Goal: Transaction & Acquisition: Obtain resource

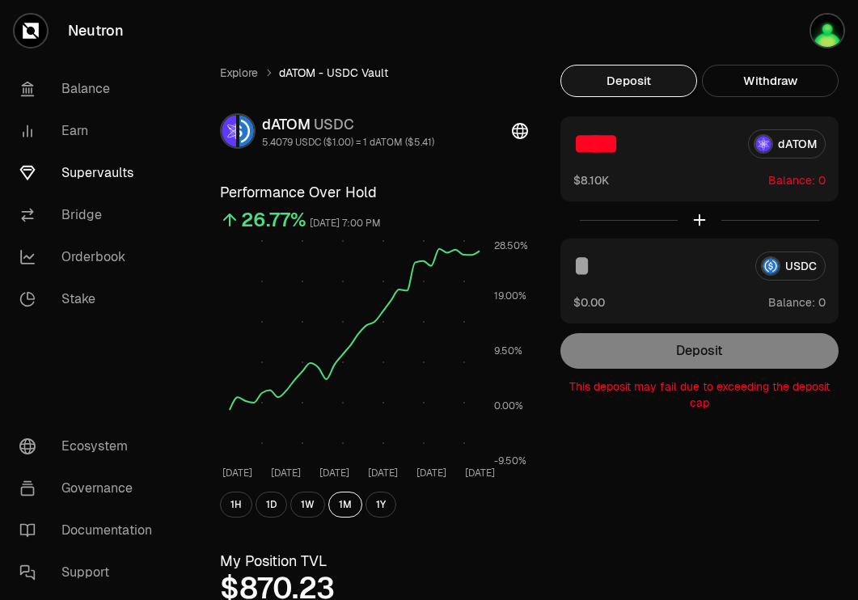
scroll to position [386, 0]
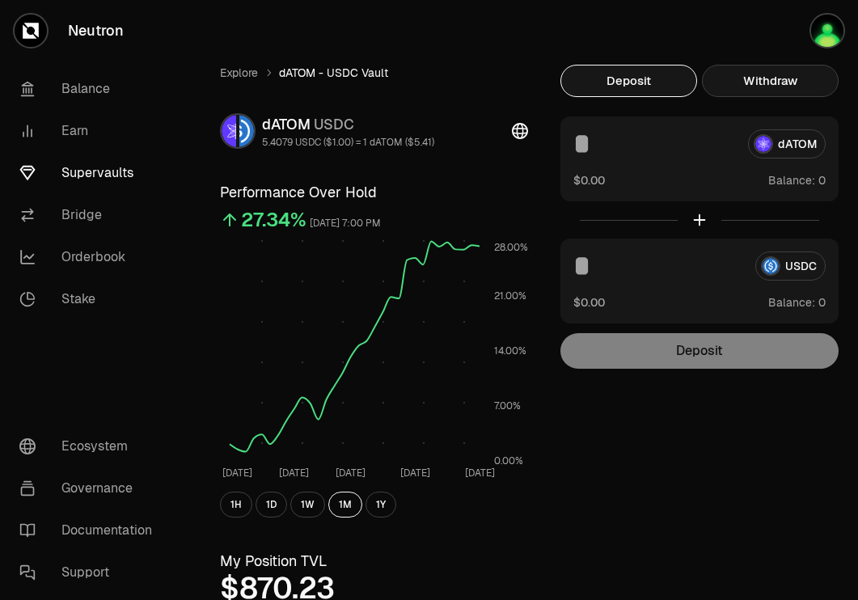
click at [792, 78] on button "Withdraw" at bounding box center [770, 81] width 137 height 32
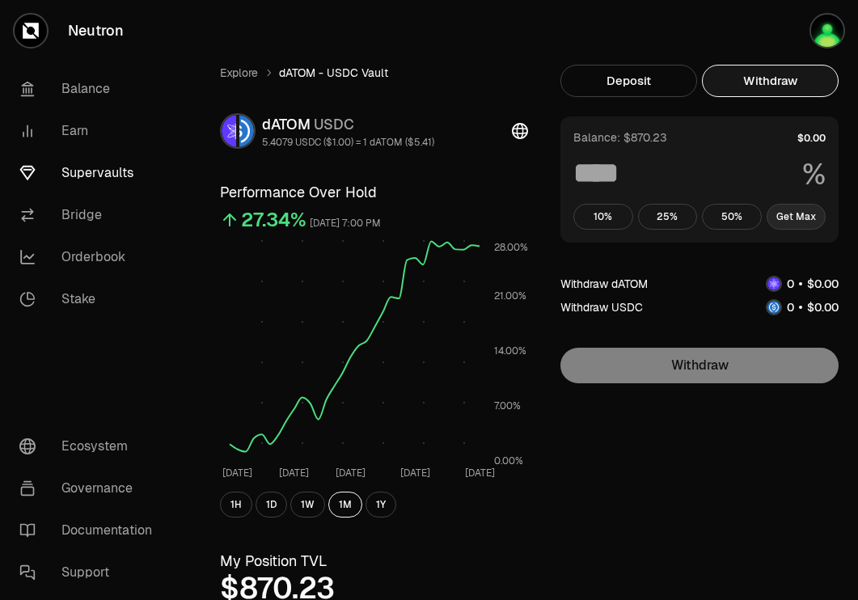
click at [790, 213] on button "Get Max" at bounding box center [796, 217] width 60 height 26
type input "***"
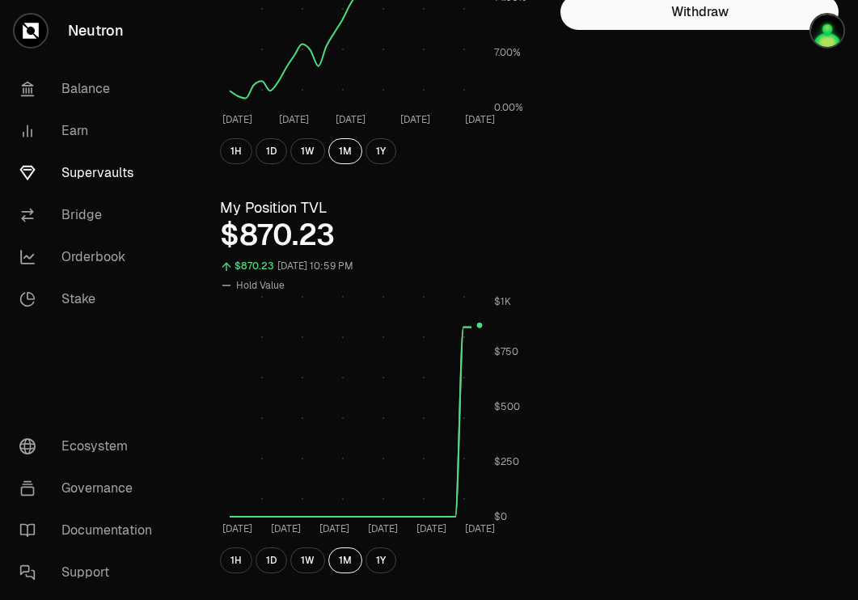
scroll to position [370, 0]
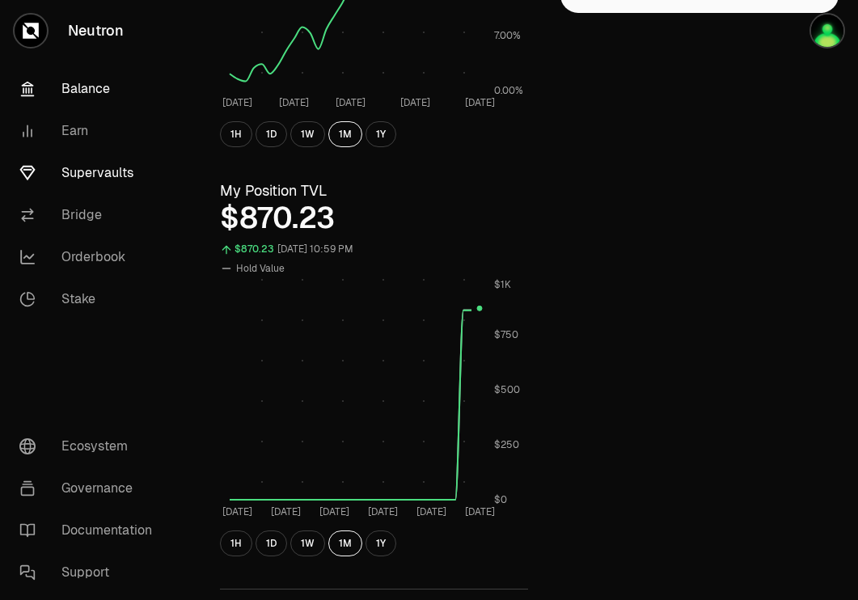
click at [85, 99] on link "Balance" at bounding box center [90, 89] width 168 height 42
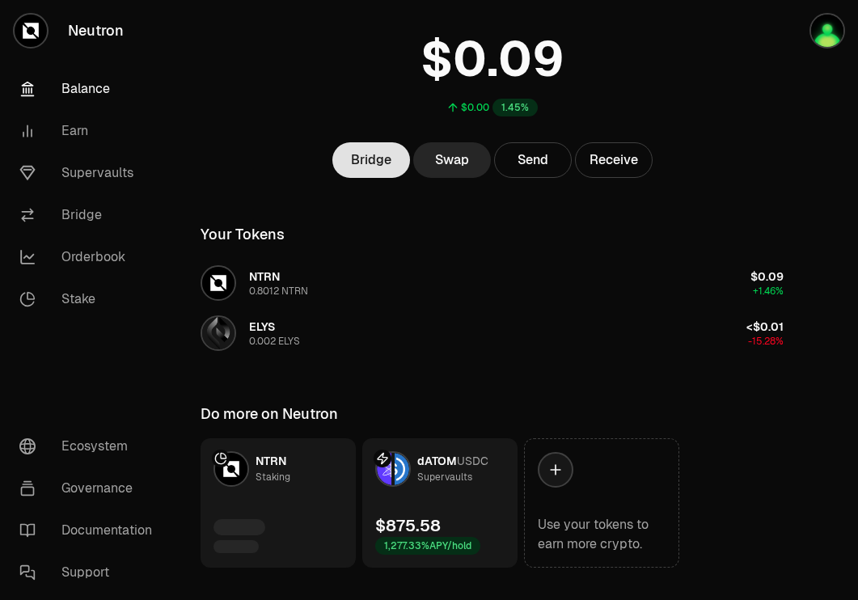
scroll to position [129, 0]
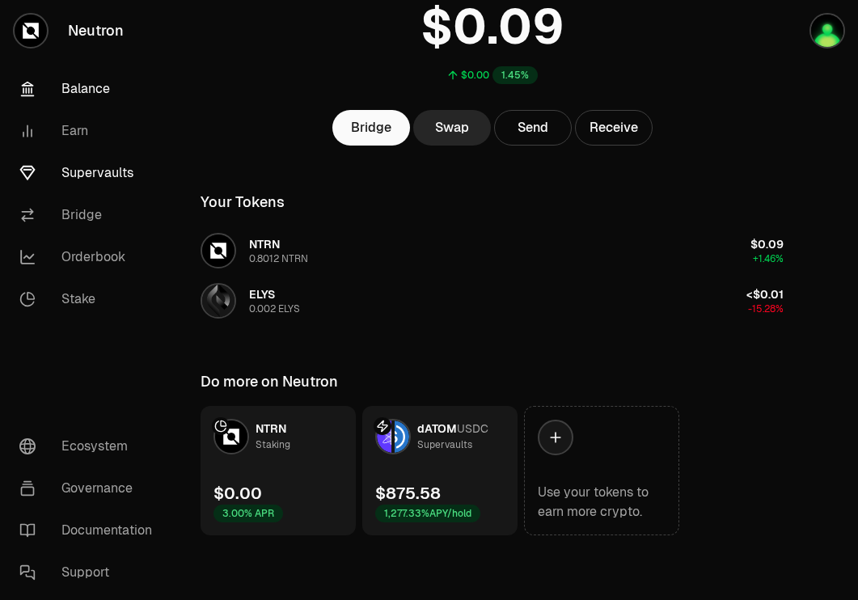
click at [67, 153] on link "Supervaults" at bounding box center [90, 173] width 168 height 42
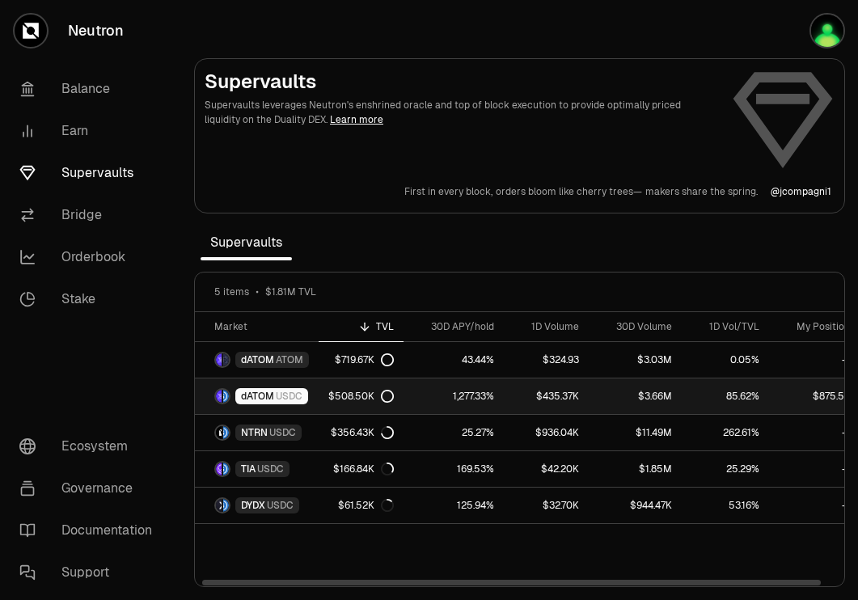
click at [286, 389] on div "dATOM USDC" at bounding box center [271, 396] width 73 height 16
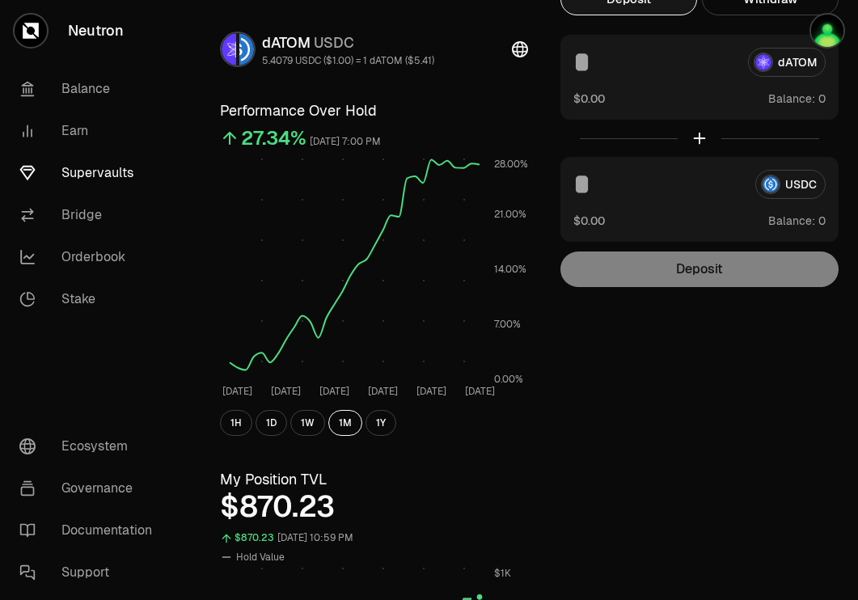
scroll to position [79, 0]
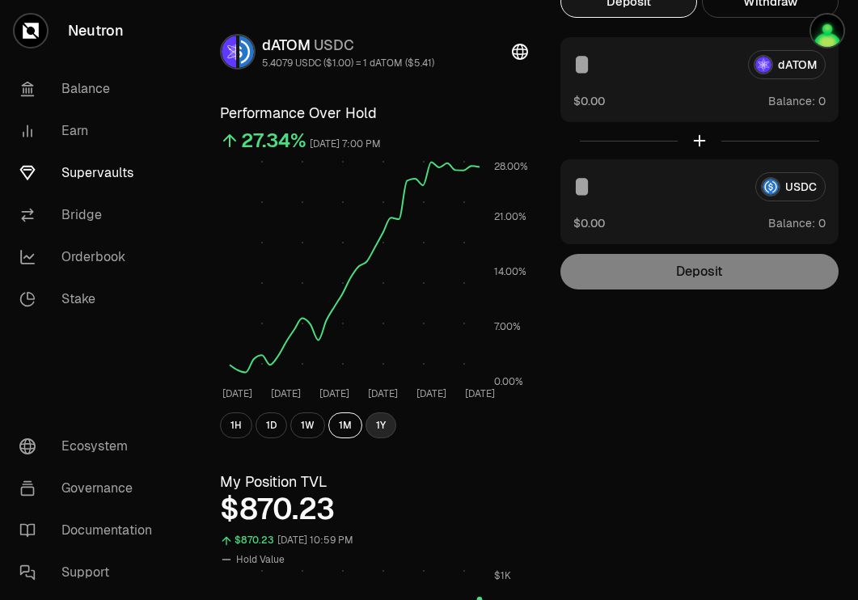
click at [377, 428] on button "1Y" at bounding box center [380, 425] width 31 height 26
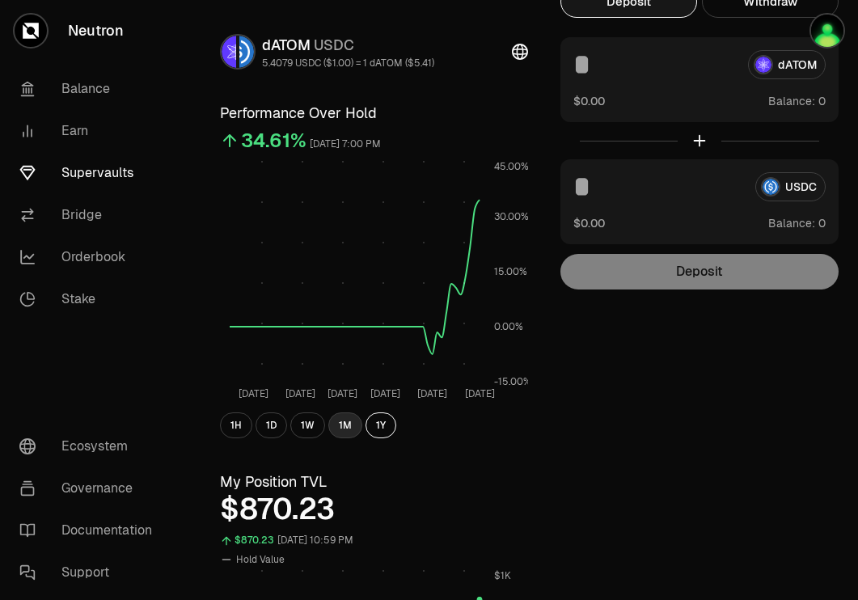
click at [344, 434] on button "1M" at bounding box center [345, 425] width 34 height 26
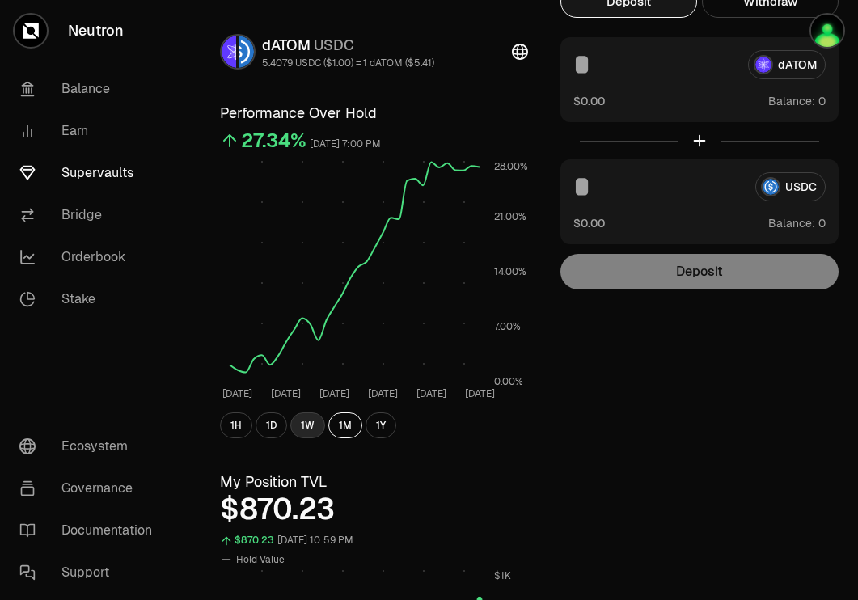
click at [312, 424] on button "1W" at bounding box center [307, 425] width 35 height 26
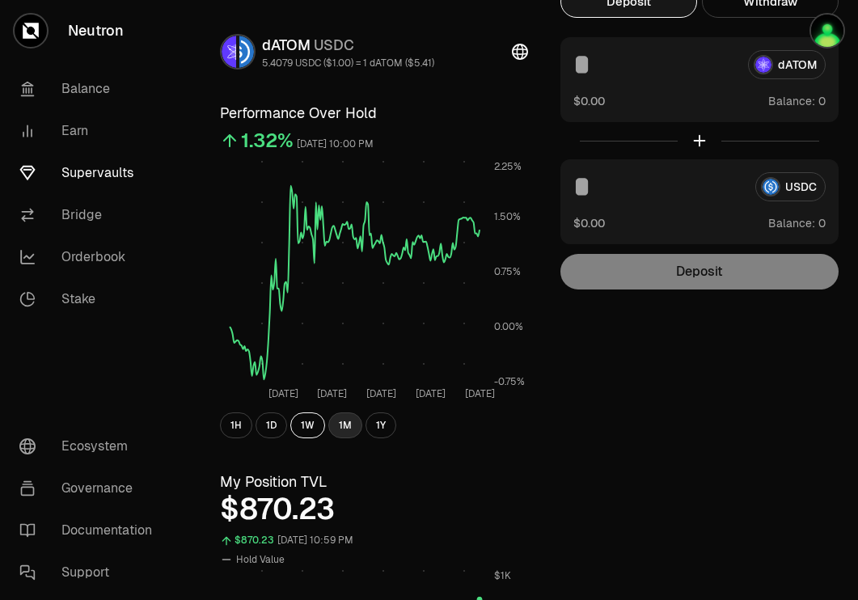
click at [349, 429] on button "1M" at bounding box center [345, 425] width 34 height 26
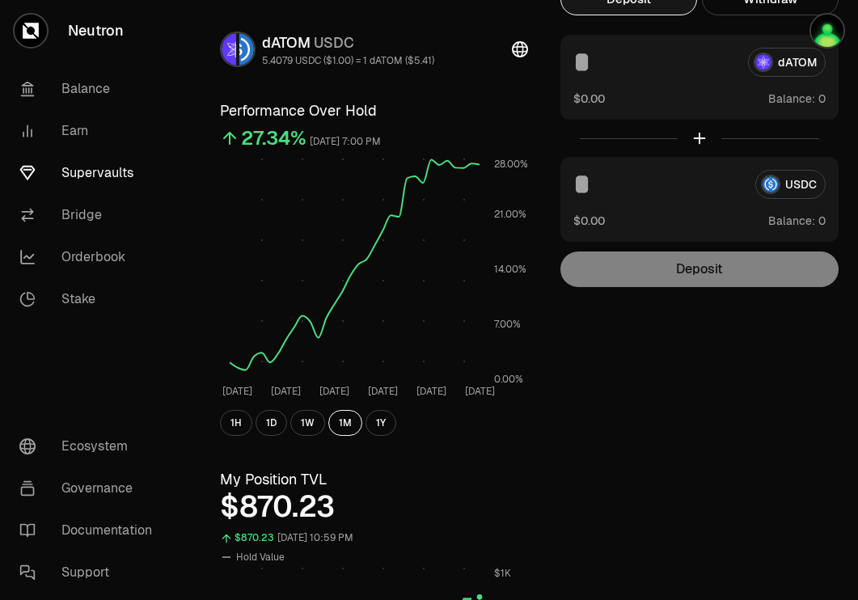
scroll to position [0, 0]
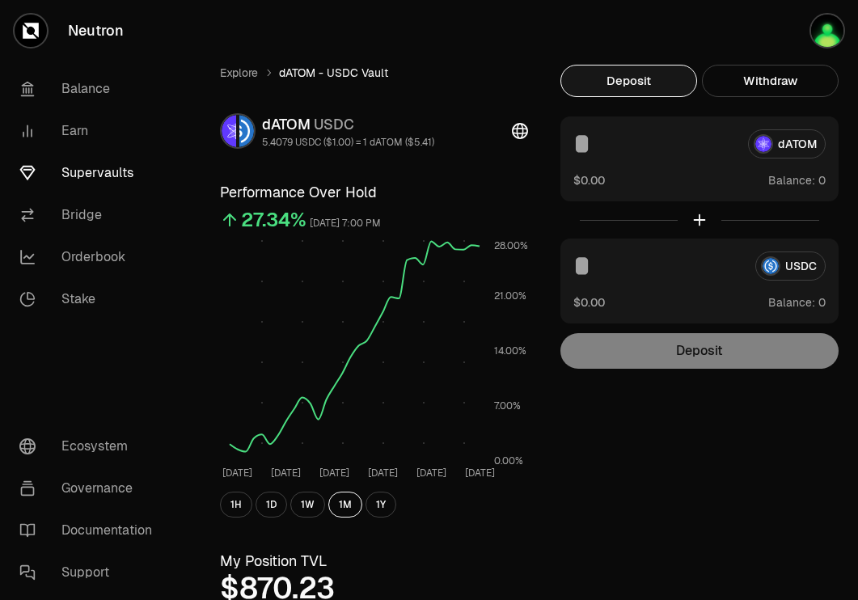
click at [120, 166] on link "Supervaults" at bounding box center [90, 173] width 168 height 42
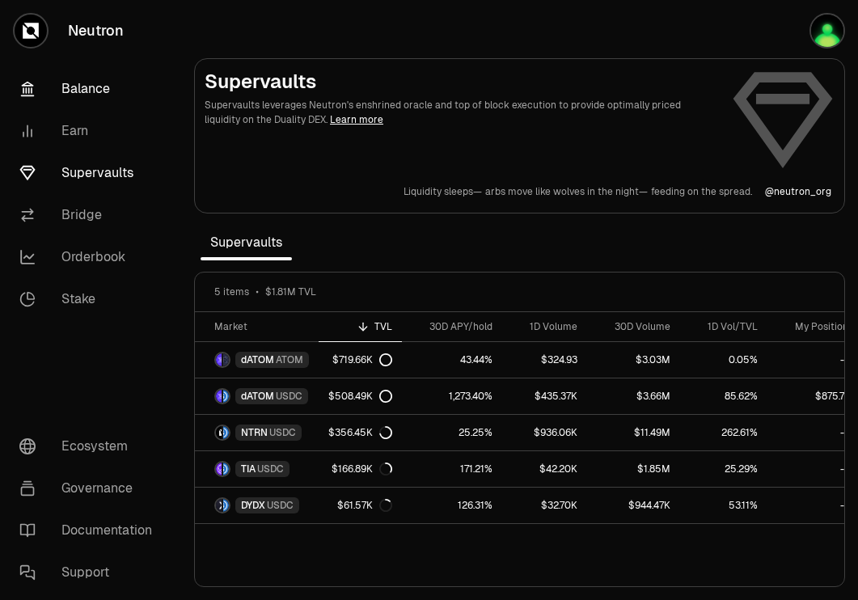
click at [73, 101] on link "Balance" at bounding box center [90, 89] width 168 height 42
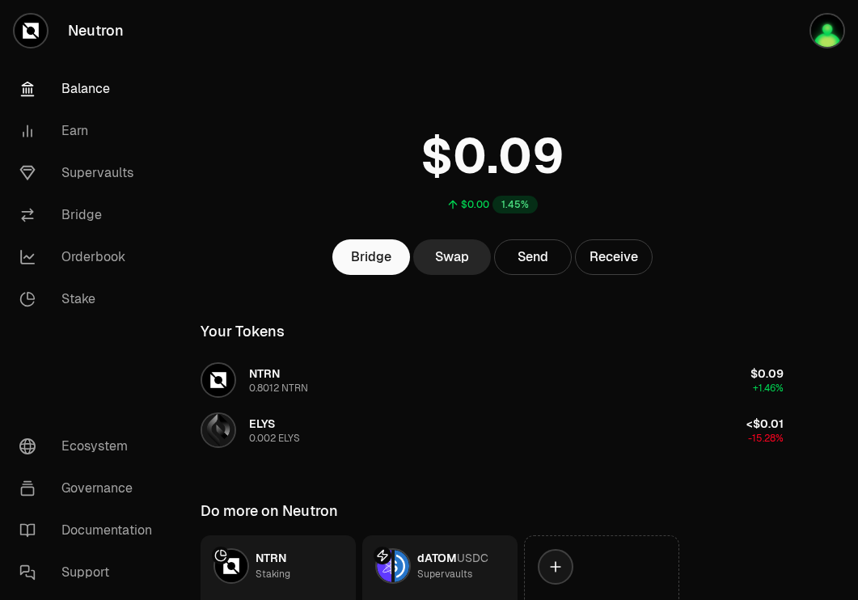
scroll to position [129, 0]
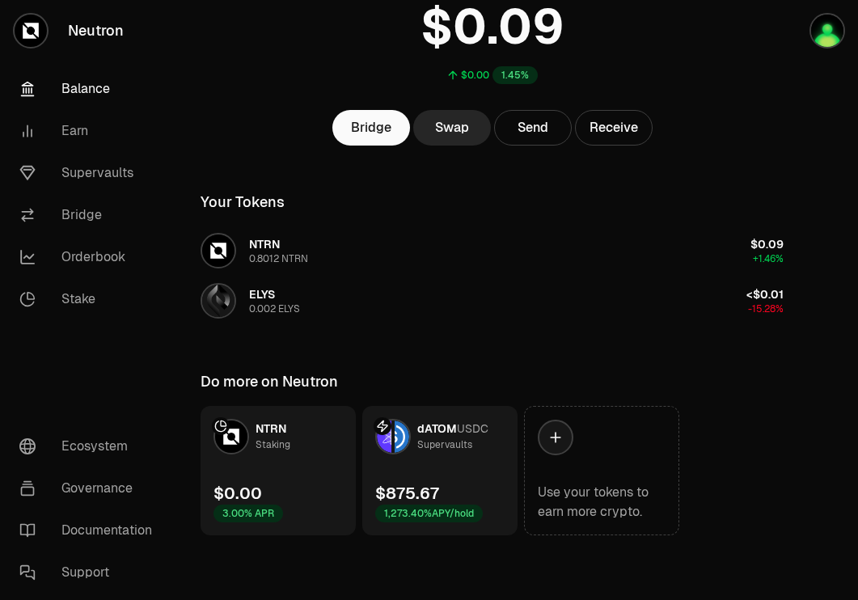
click at [295, 459] on link "NTRN Staking $0.00 3.00% APR" at bounding box center [277, 470] width 155 height 129
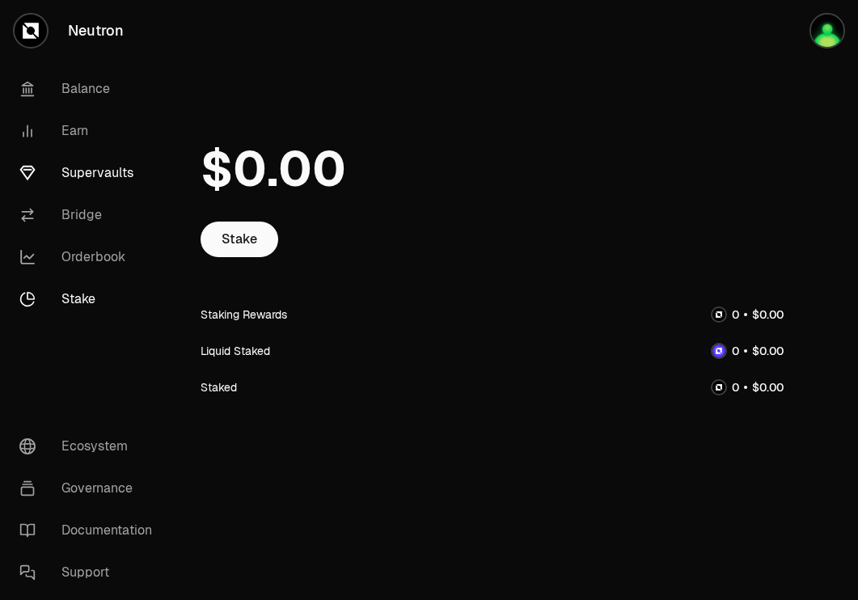
click at [87, 188] on link "Supervaults" at bounding box center [90, 173] width 168 height 42
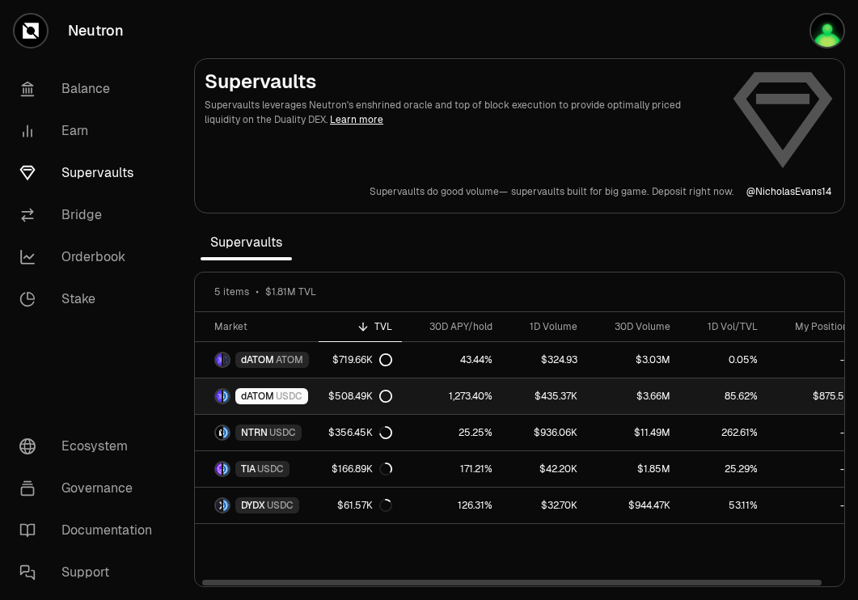
click at [260, 384] on link "dATOM USDC" at bounding box center [257, 396] width 124 height 36
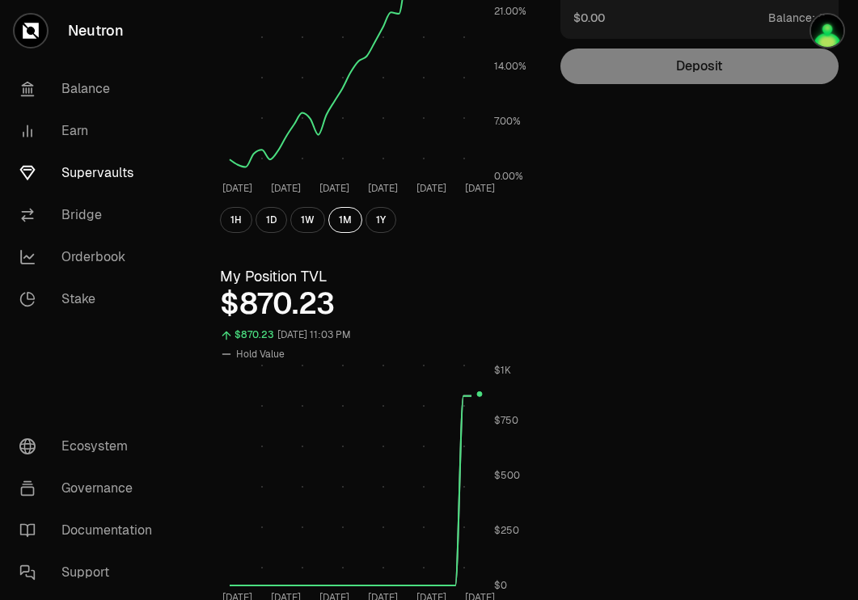
scroll to position [286, 0]
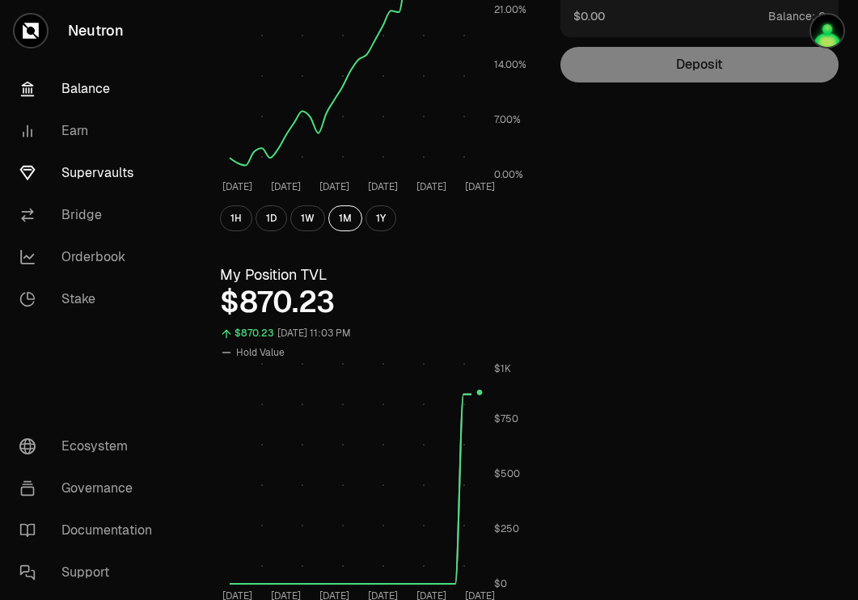
click at [90, 83] on link "Balance" at bounding box center [90, 89] width 168 height 42
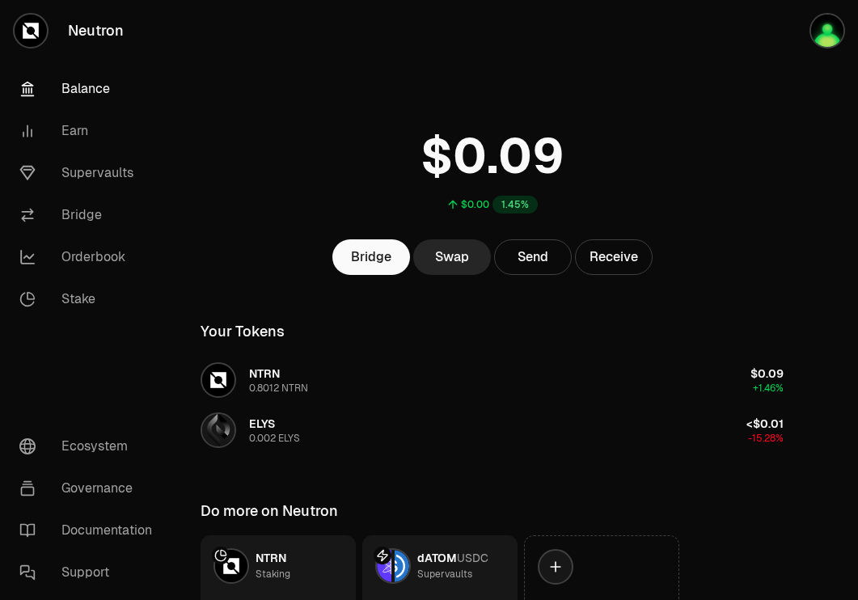
scroll to position [129, 0]
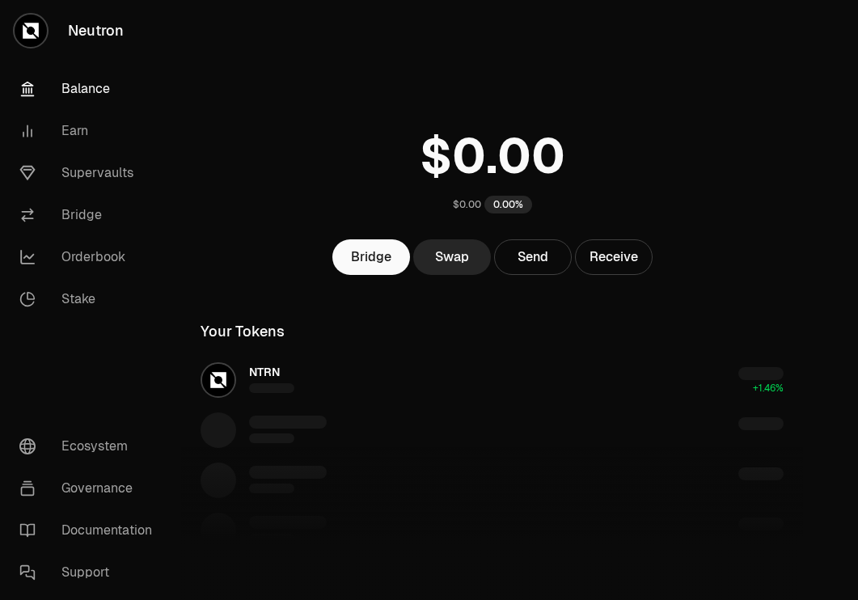
scroll to position [129, 0]
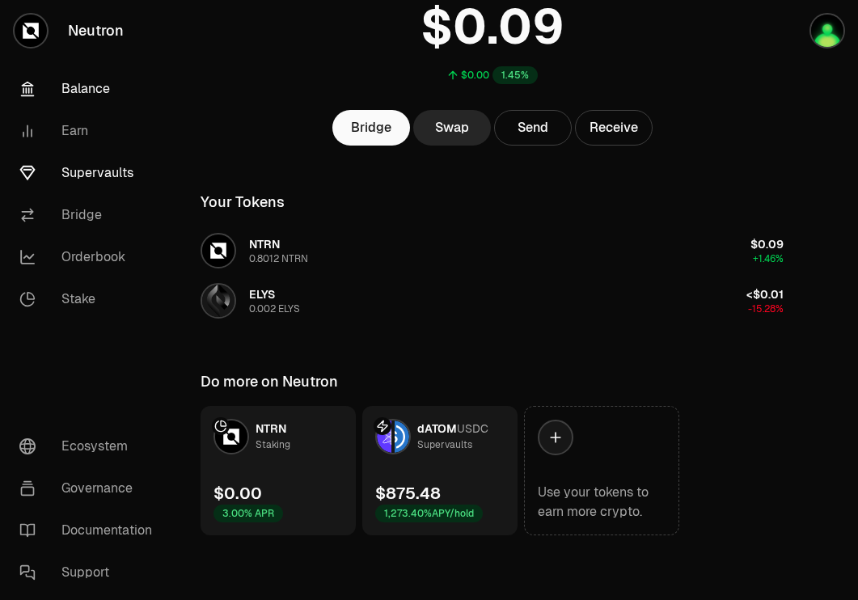
click at [116, 180] on link "Supervaults" at bounding box center [90, 173] width 168 height 42
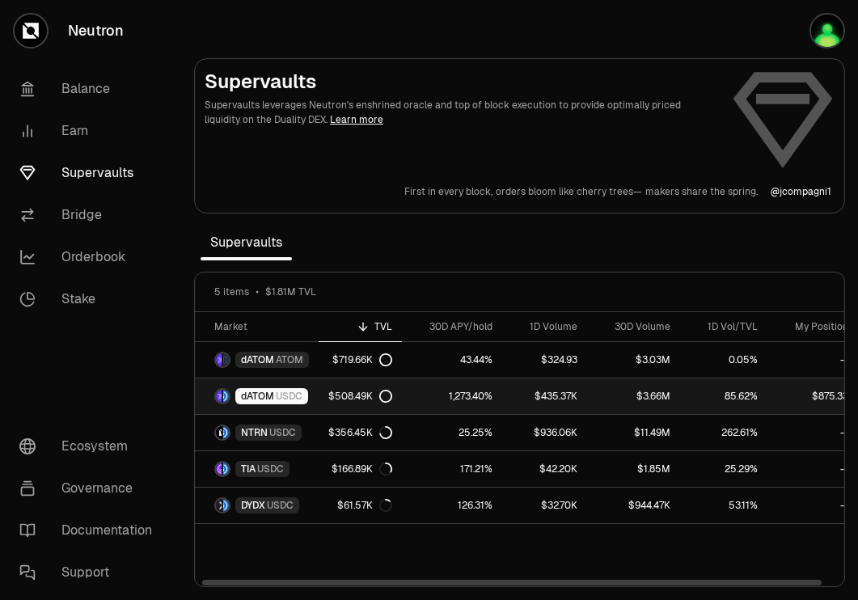
click at [276, 387] on link "dATOM USDC" at bounding box center [257, 396] width 124 height 36
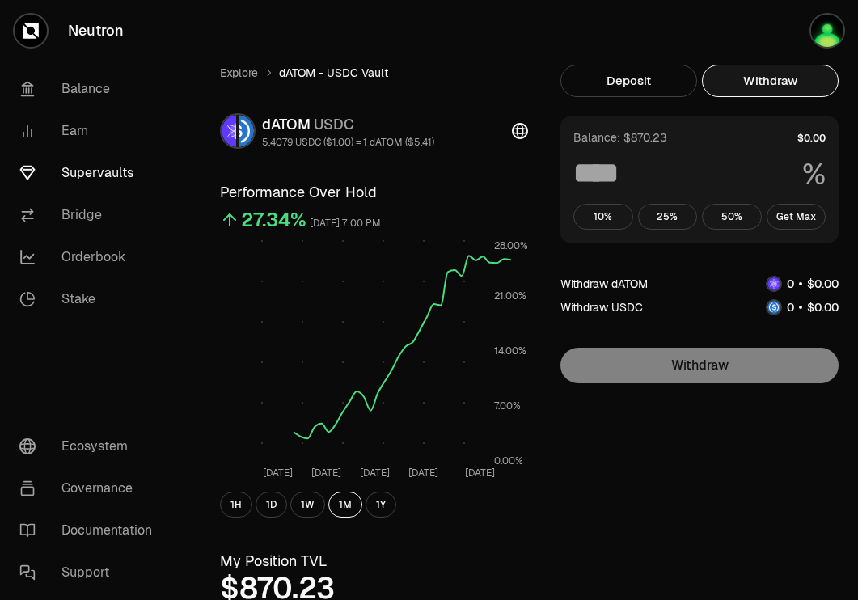
click at [819, 80] on button "Withdraw" at bounding box center [770, 81] width 137 height 32
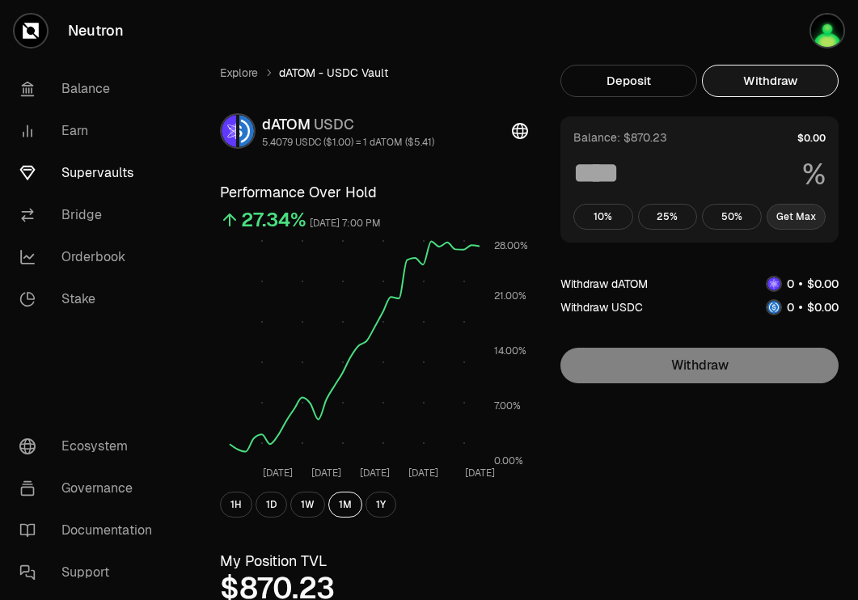
click at [791, 213] on button "Get Max" at bounding box center [796, 217] width 60 height 26
type input "***"
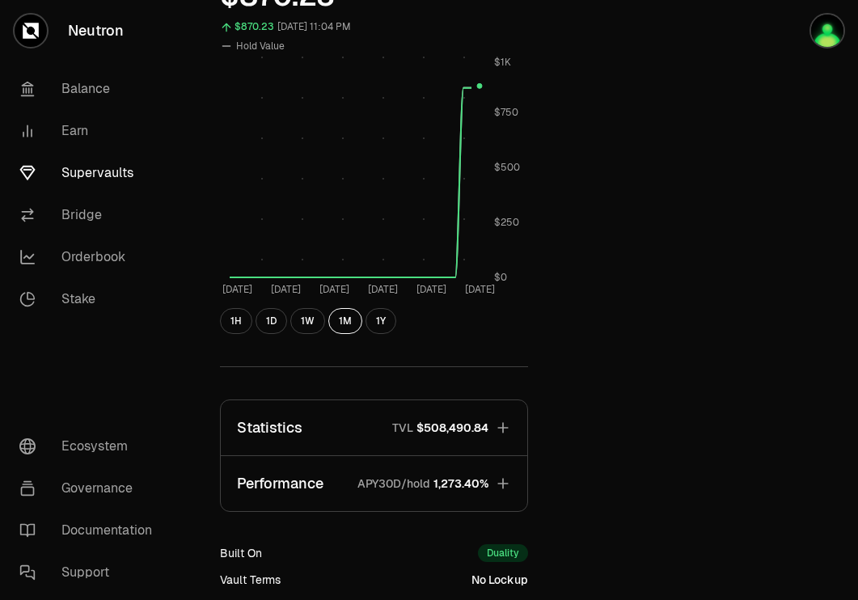
scroll to position [726, 0]
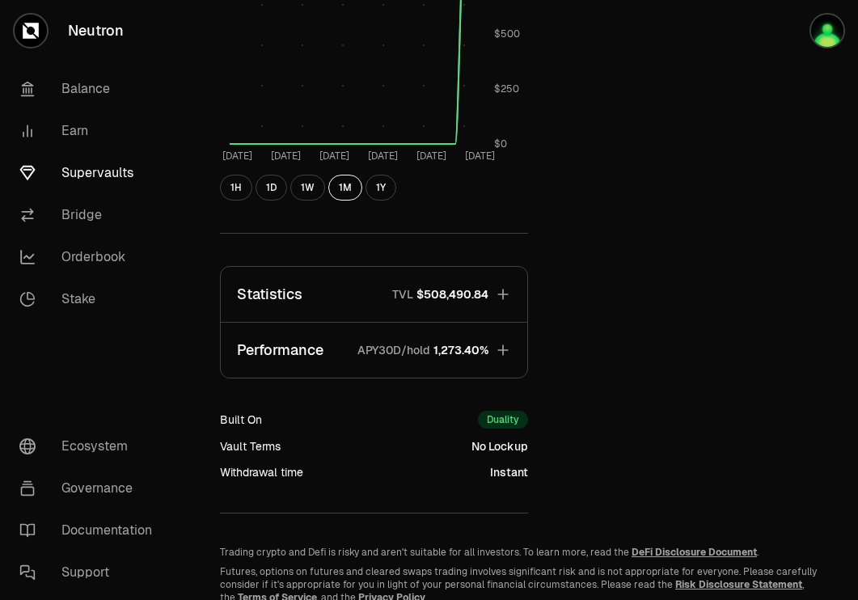
click at [502, 293] on icon "button" at bounding box center [502, 294] width 11 height 11
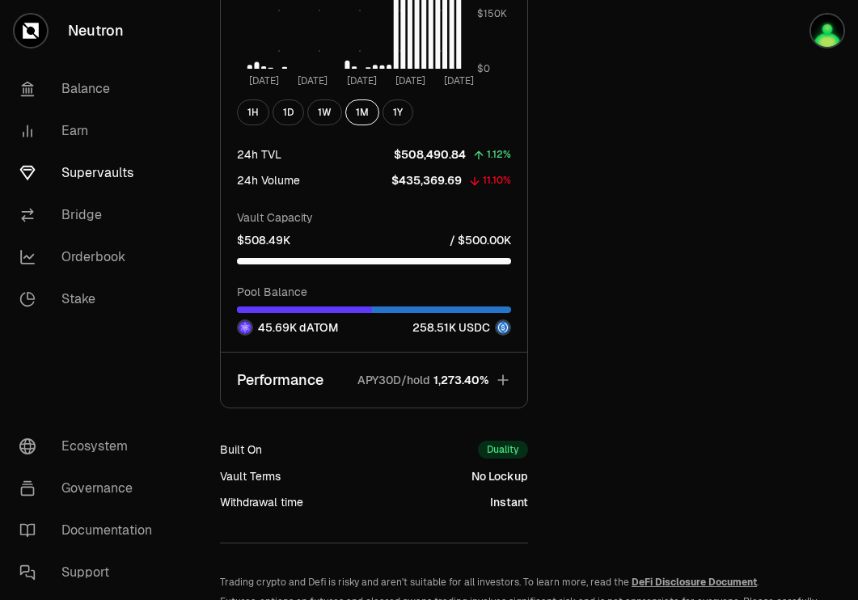
scroll to position [1667, 0]
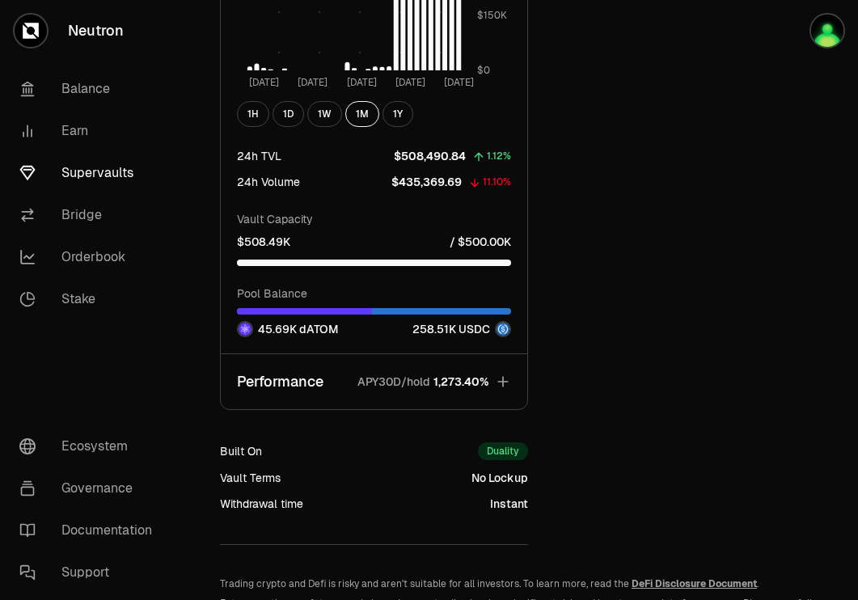
click at [503, 382] on icon "button" at bounding box center [503, 381] width 16 height 16
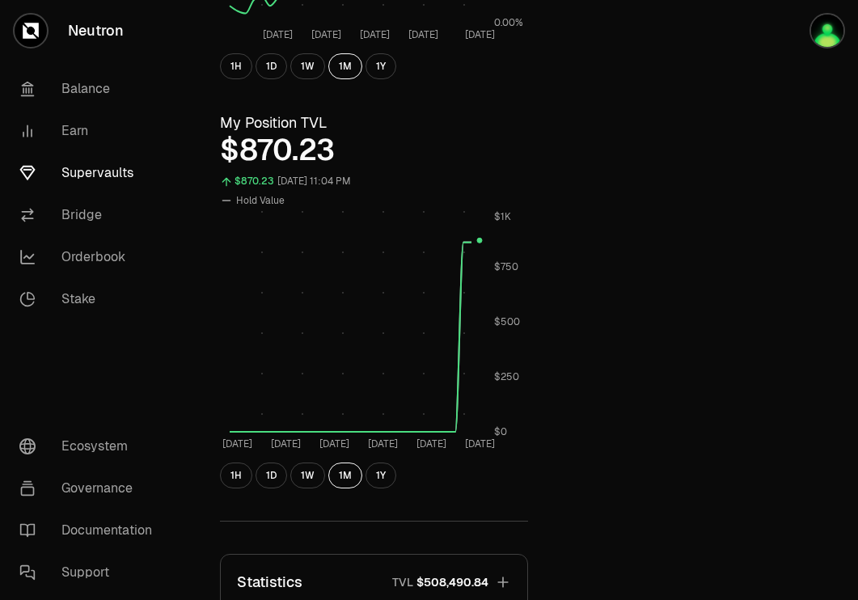
scroll to position [0, 0]
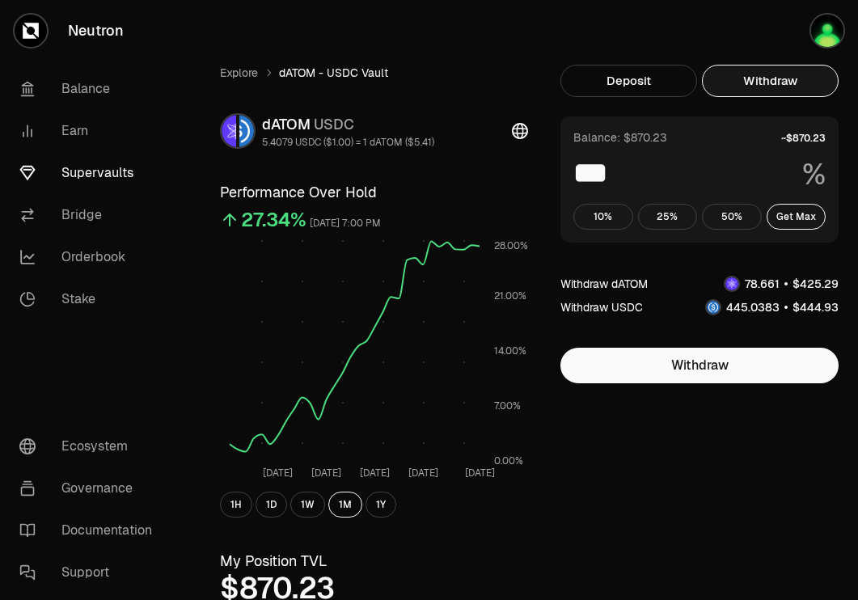
click at [120, 178] on link "Supervaults" at bounding box center [90, 173] width 168 height 42
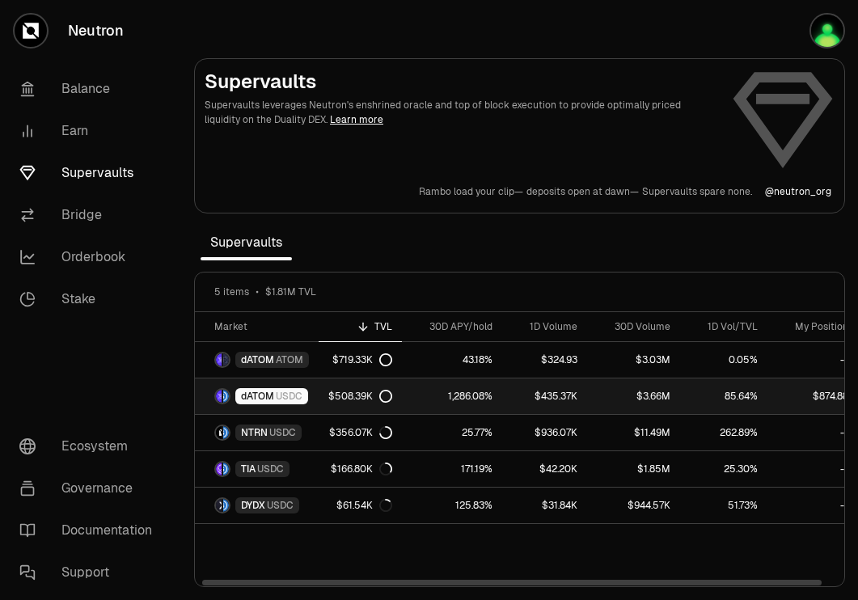
click at [277, 397] on span "USDC" at bounding box center [289, 396] width 27 height 13
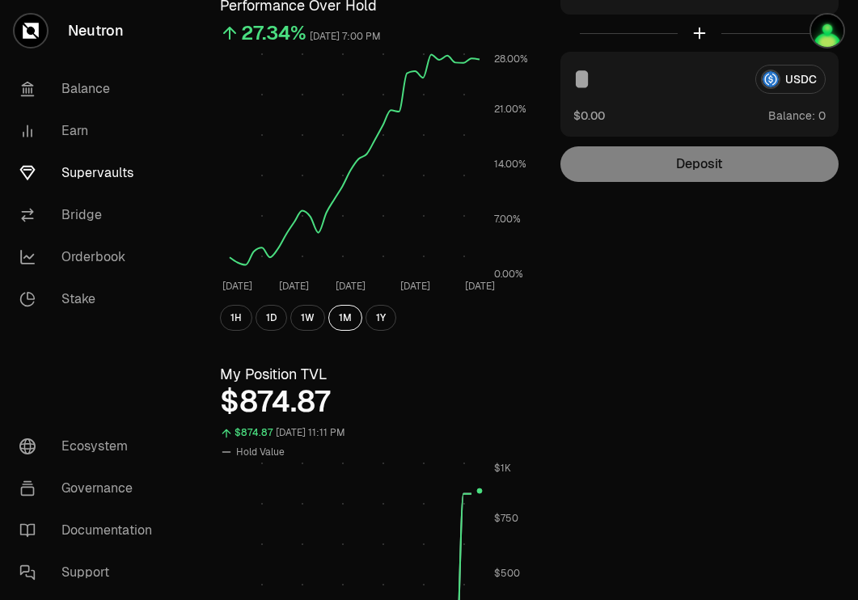
scroll to position [179, 0]
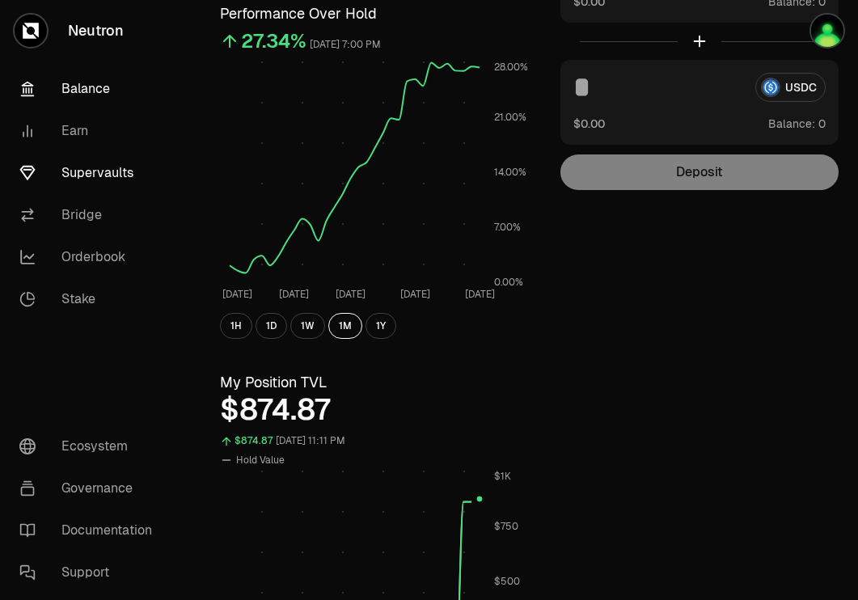
click at [82, 87] on link "Balance" at bounding box center [90, 89] width 168 height 42
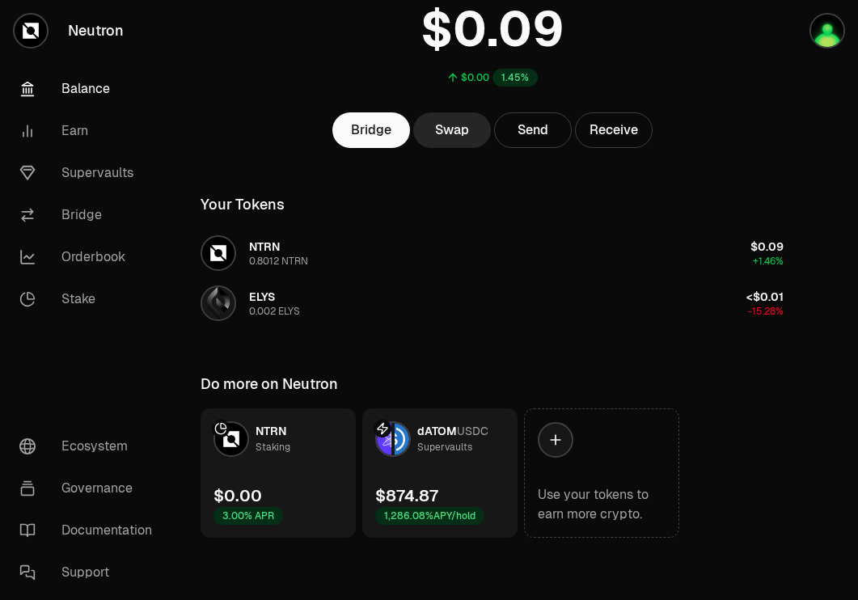
scroll to position [129, 0]
